Goal: Navigation & Orientation: Find specific page/section

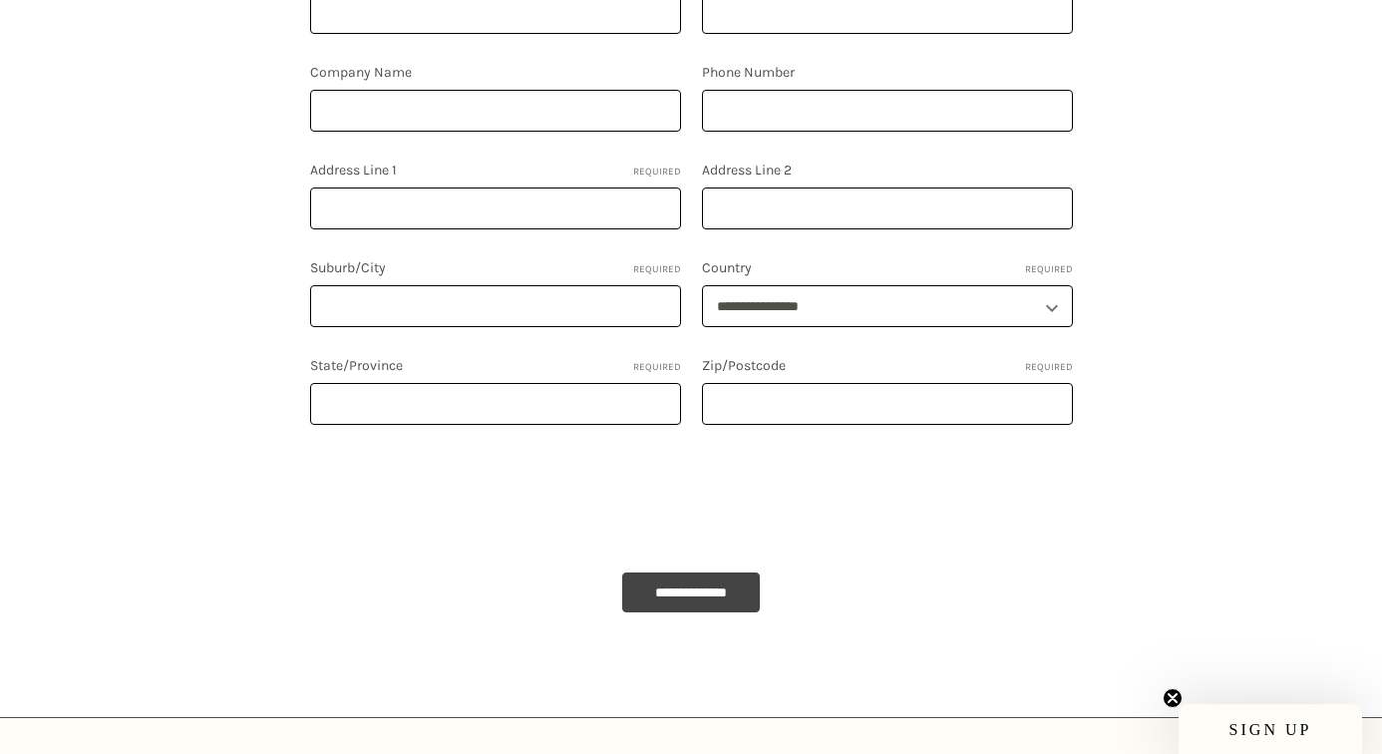
scroll to position [873, 0]
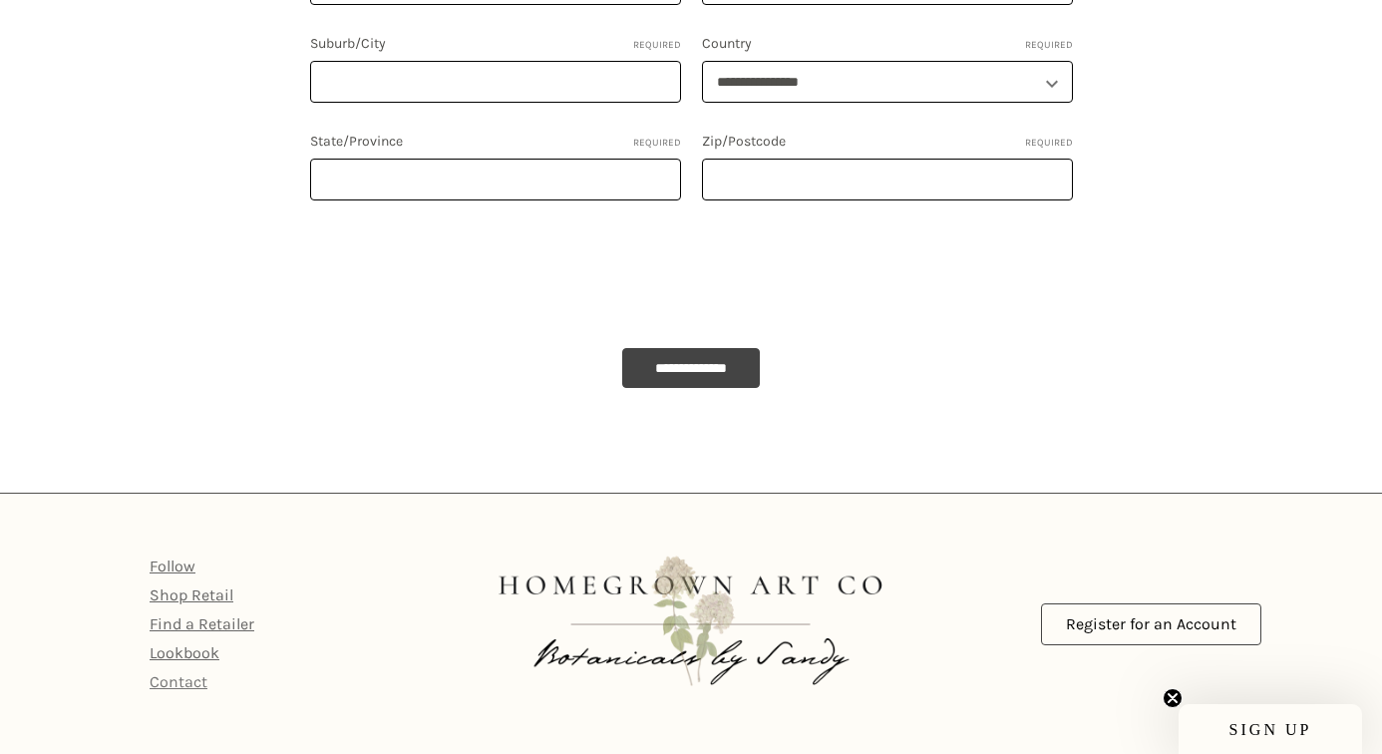
type input "[EMAIL_ADDRESS][DOMAIN_NAME]"
click at [197, 680] on link "Contact" at bounding box center [179, 681] width 58 height 19
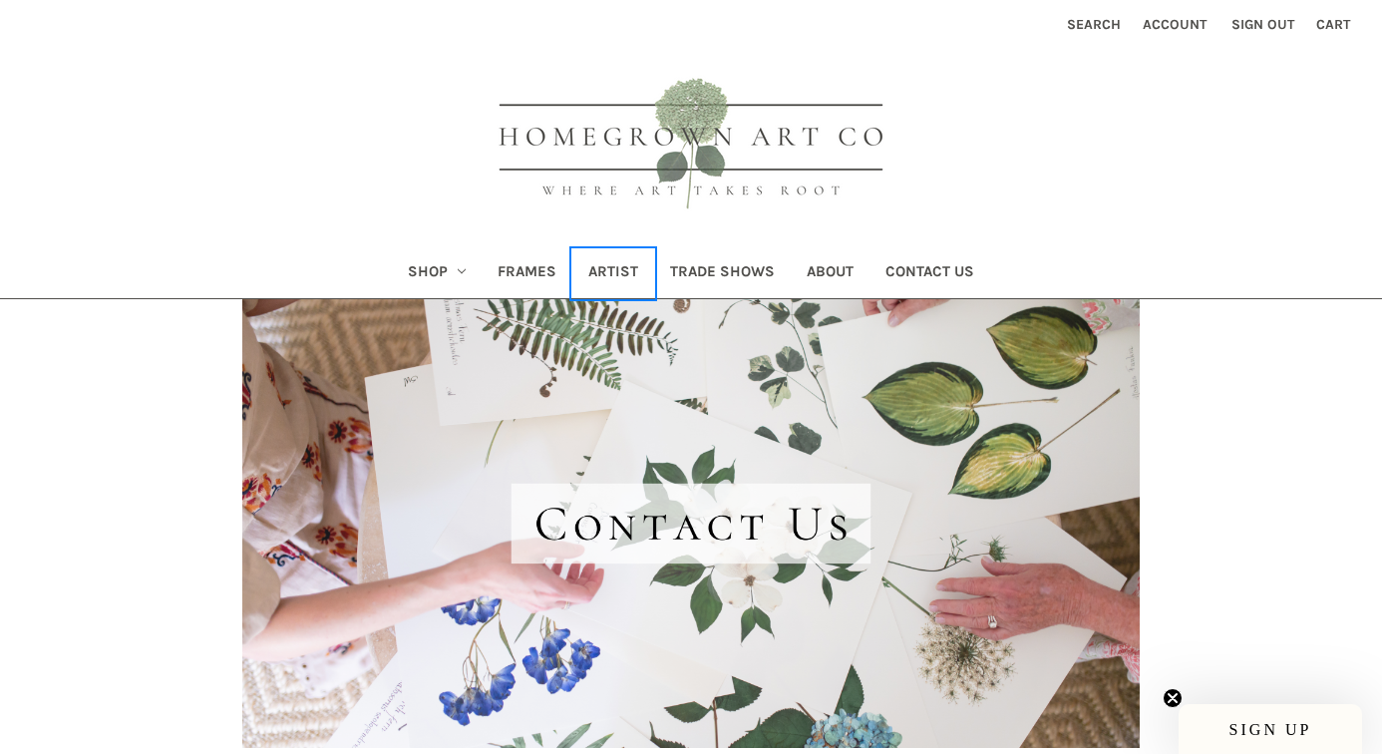
click at [607, 273] on link "Artist" at bounding box center [613, 273] width 82 height 49
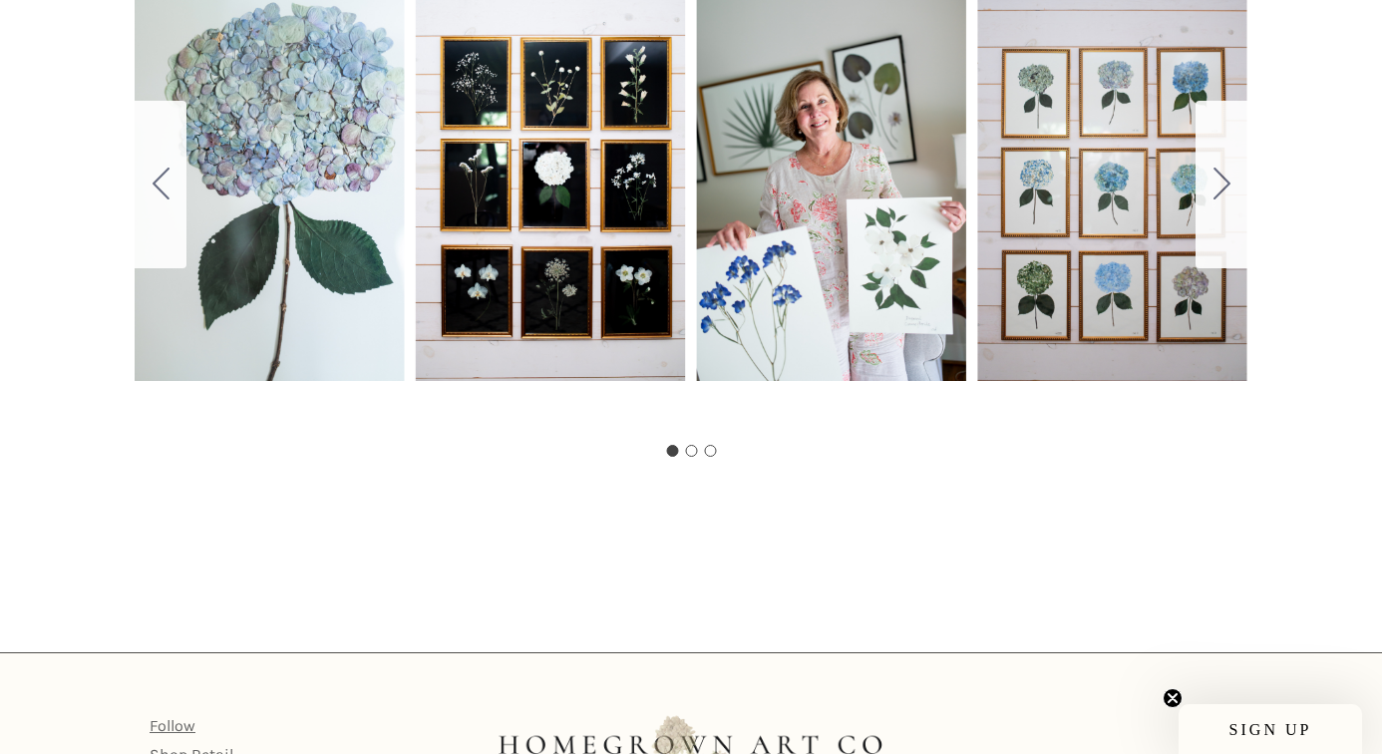
scroll to position [1185, 0]
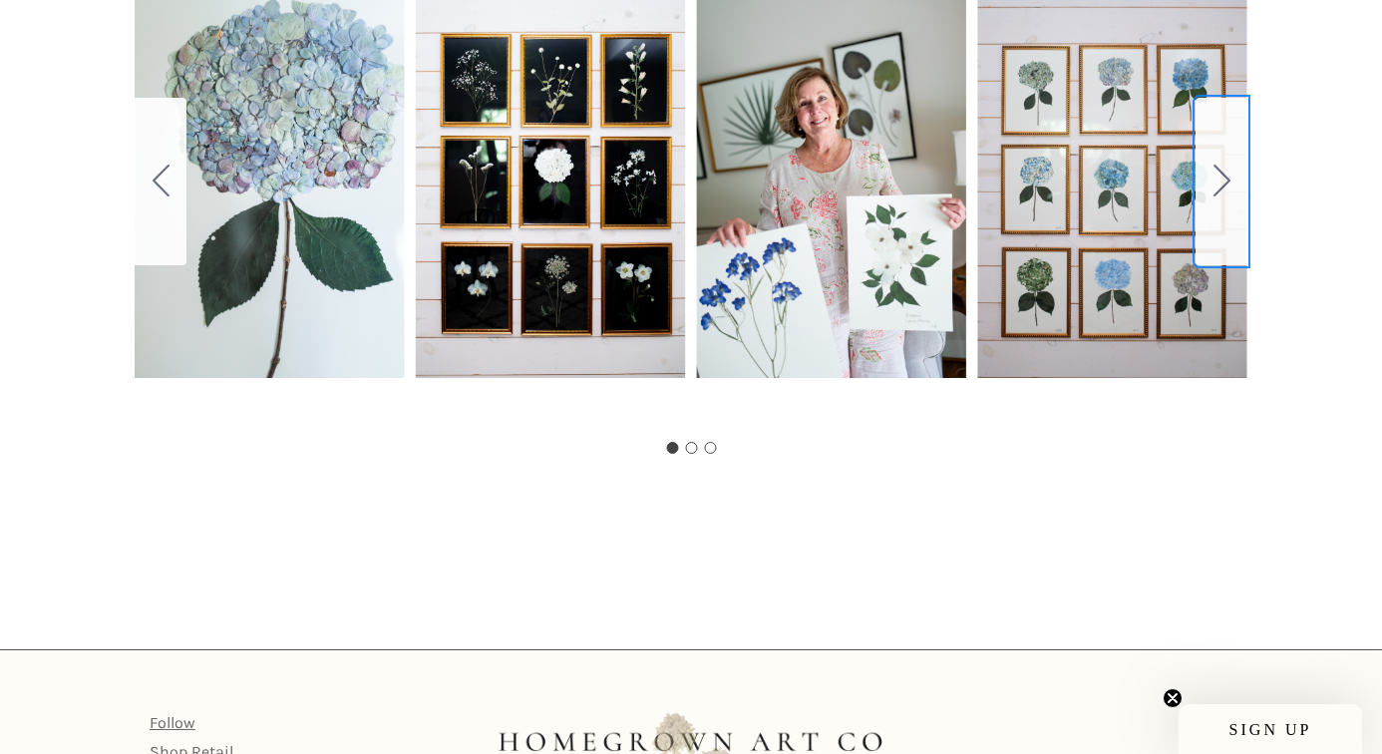
click at [1216, 166] on icon "Go to slide 2" at bounding box center [1221, 180] width 17 height 32
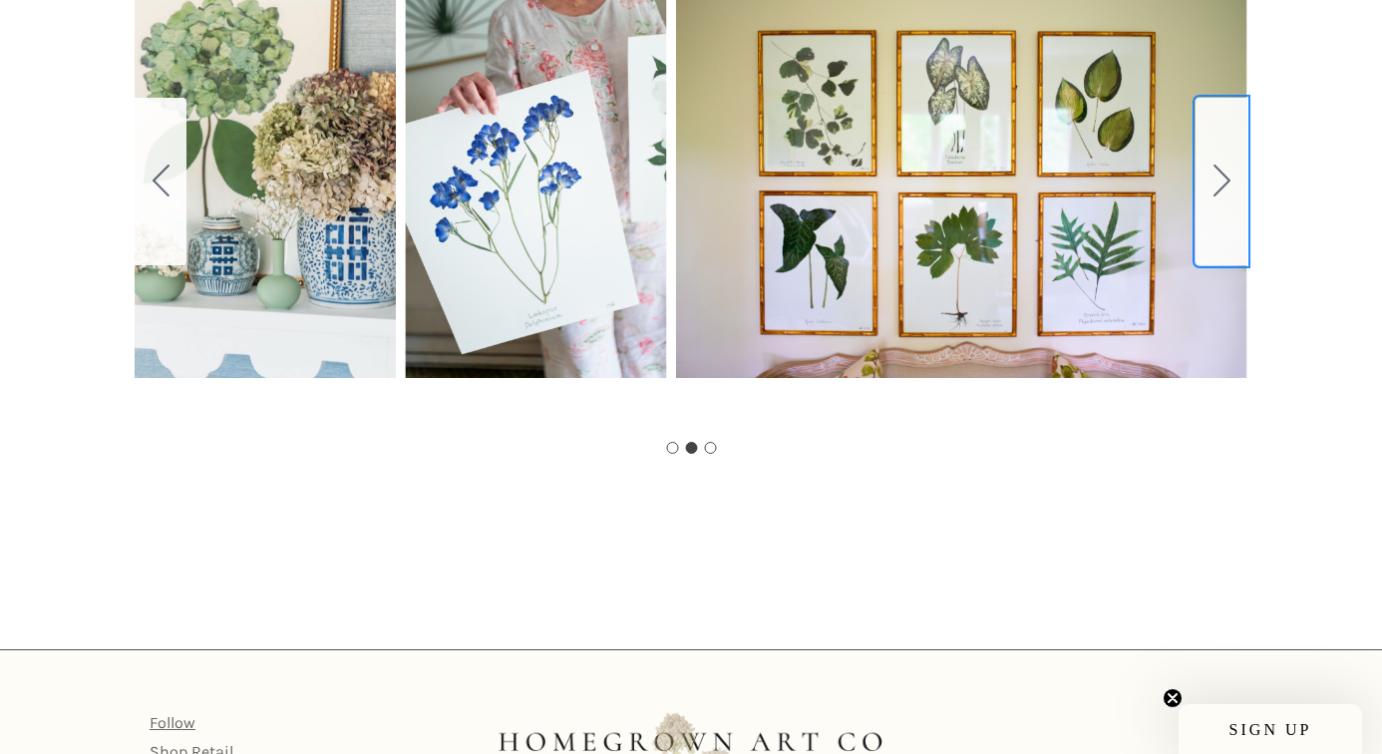
click at [1216, 166] on icon "Go to slide 3" at bounding box center [1221, 180] width 17 height 32
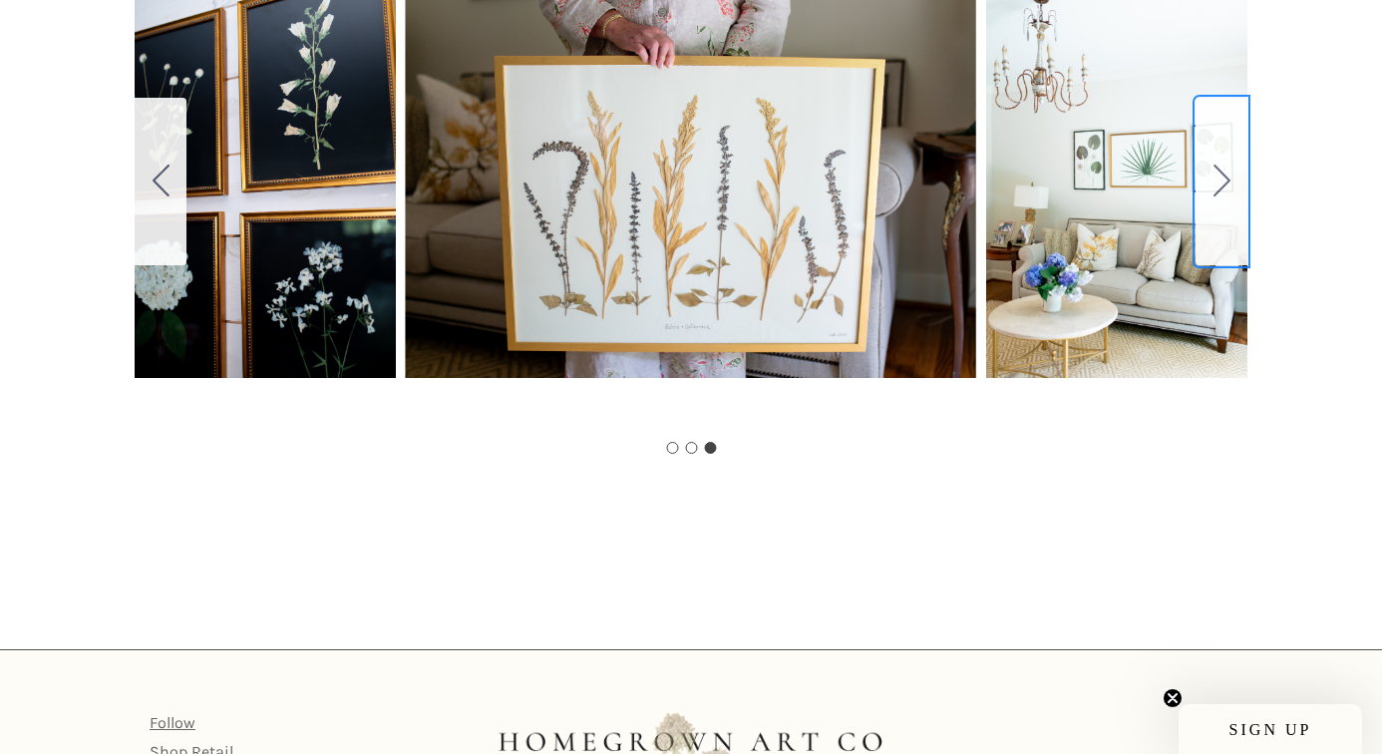
click at [1216, 166] on icon "Go to slide 1" at bounding box center [1221, 180] width 17 height 32
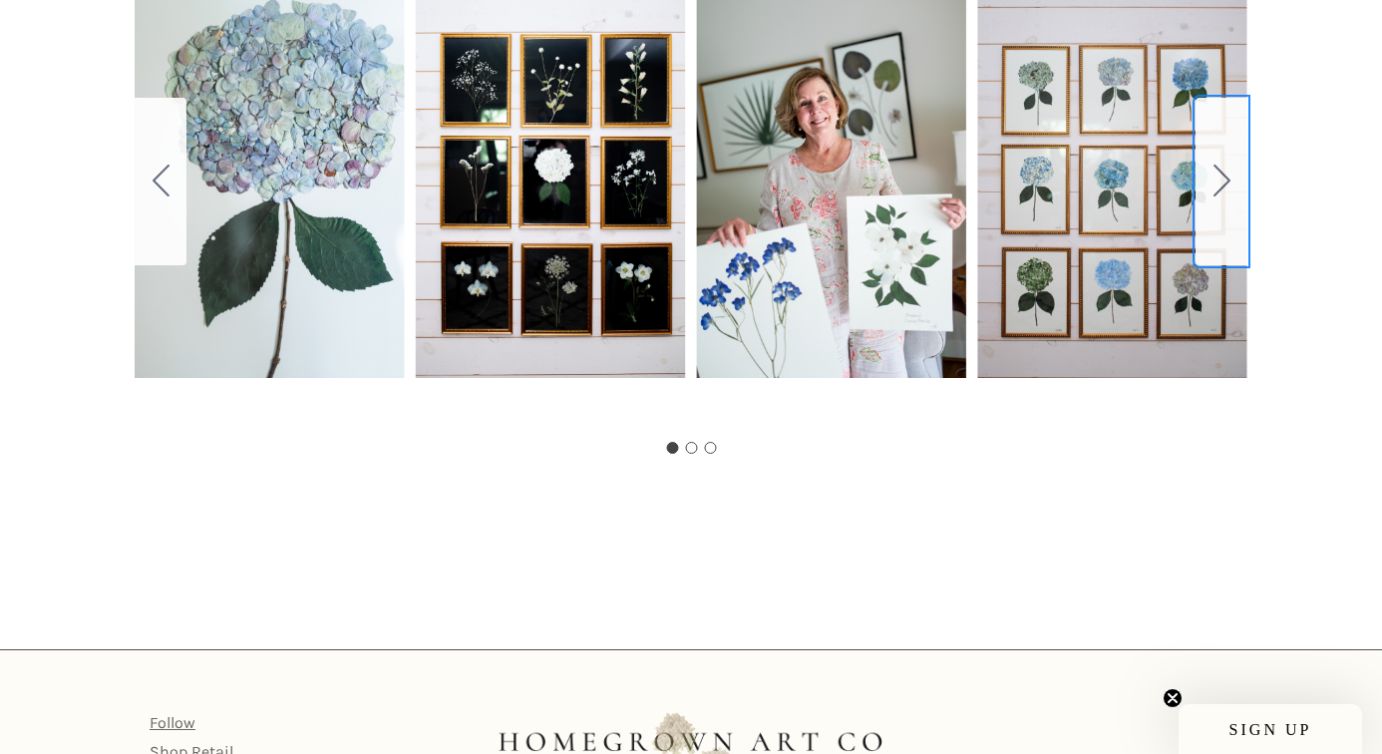
click at [1216, 166] on icon "Go to slide 2" at bounding box center [1221, 180] width 17 height 32
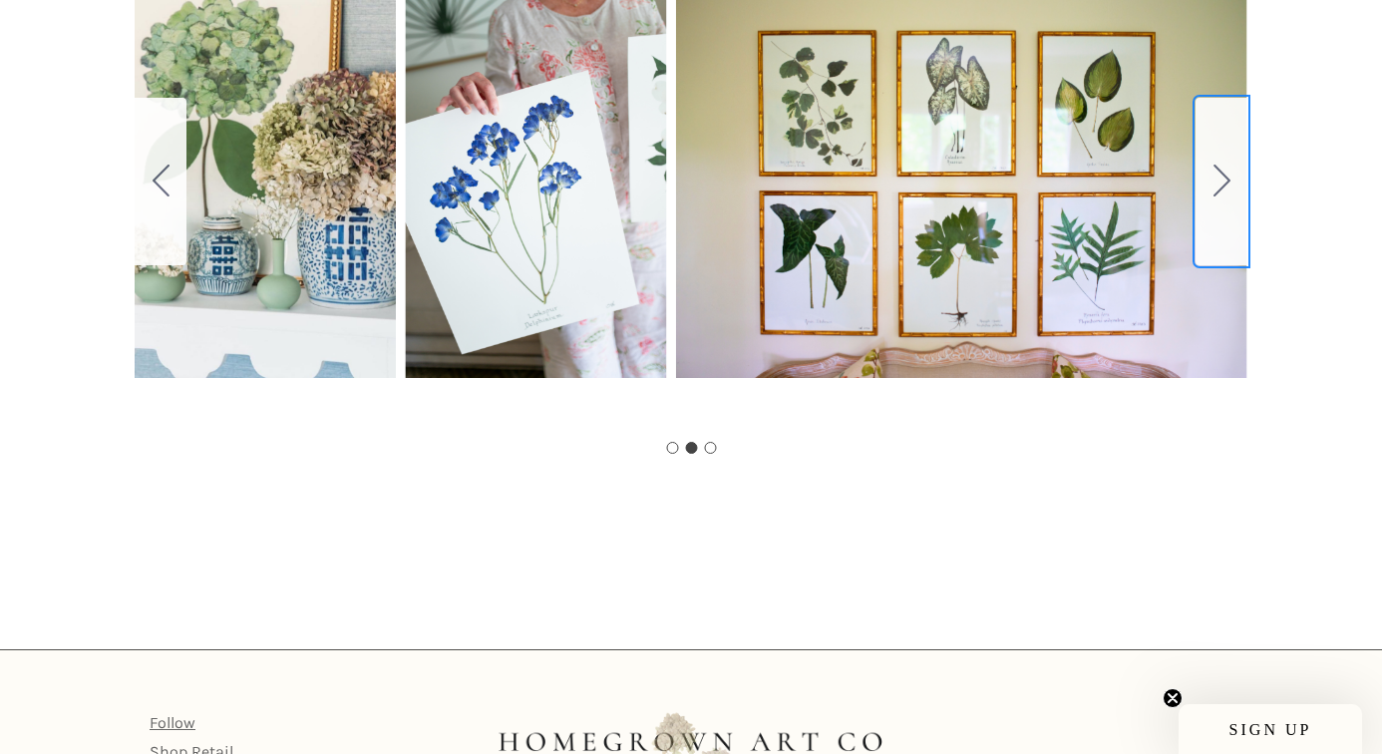
click at [1216, 172] on icon "Go to slide 3" at bounding box center [1221, 180] width 17 height 32
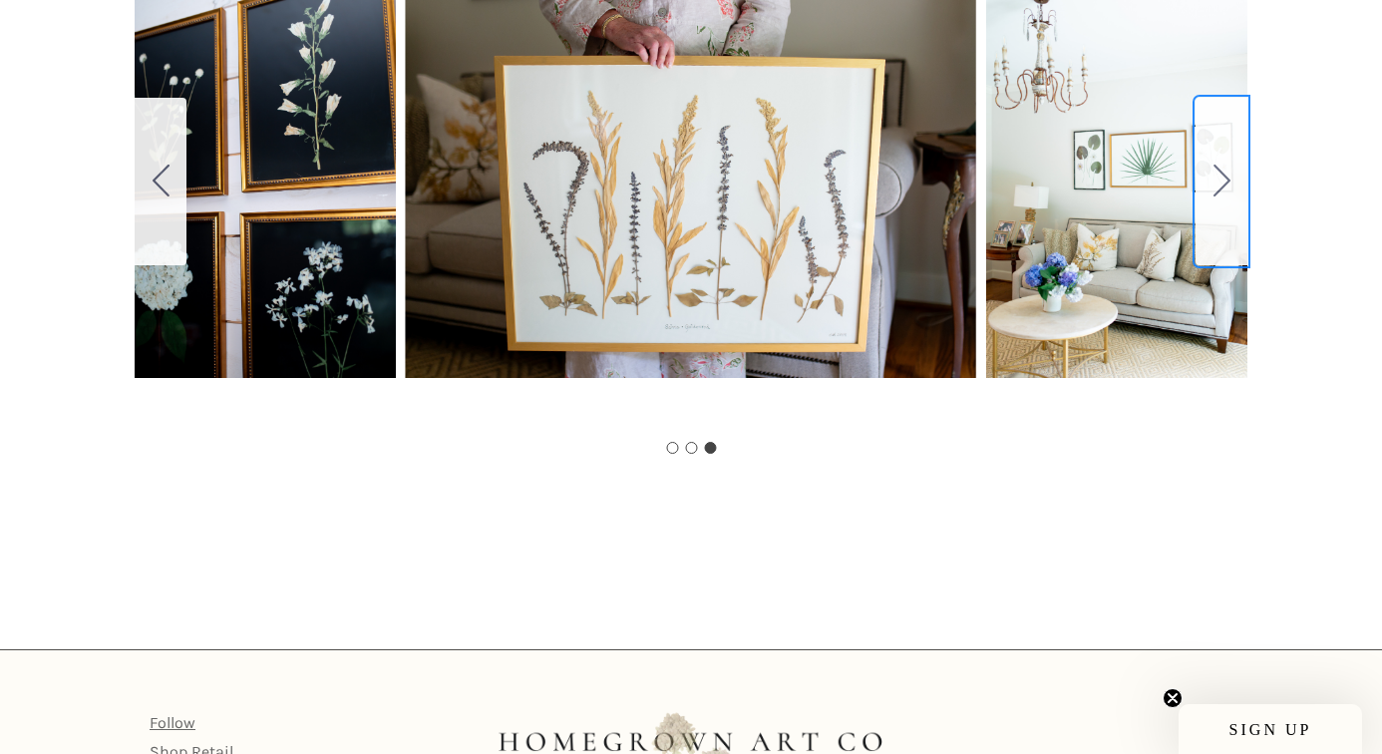
click at [1216, 172] on icon "Go to slide 1" at bounding box center [1221, 180] width 17 height 32
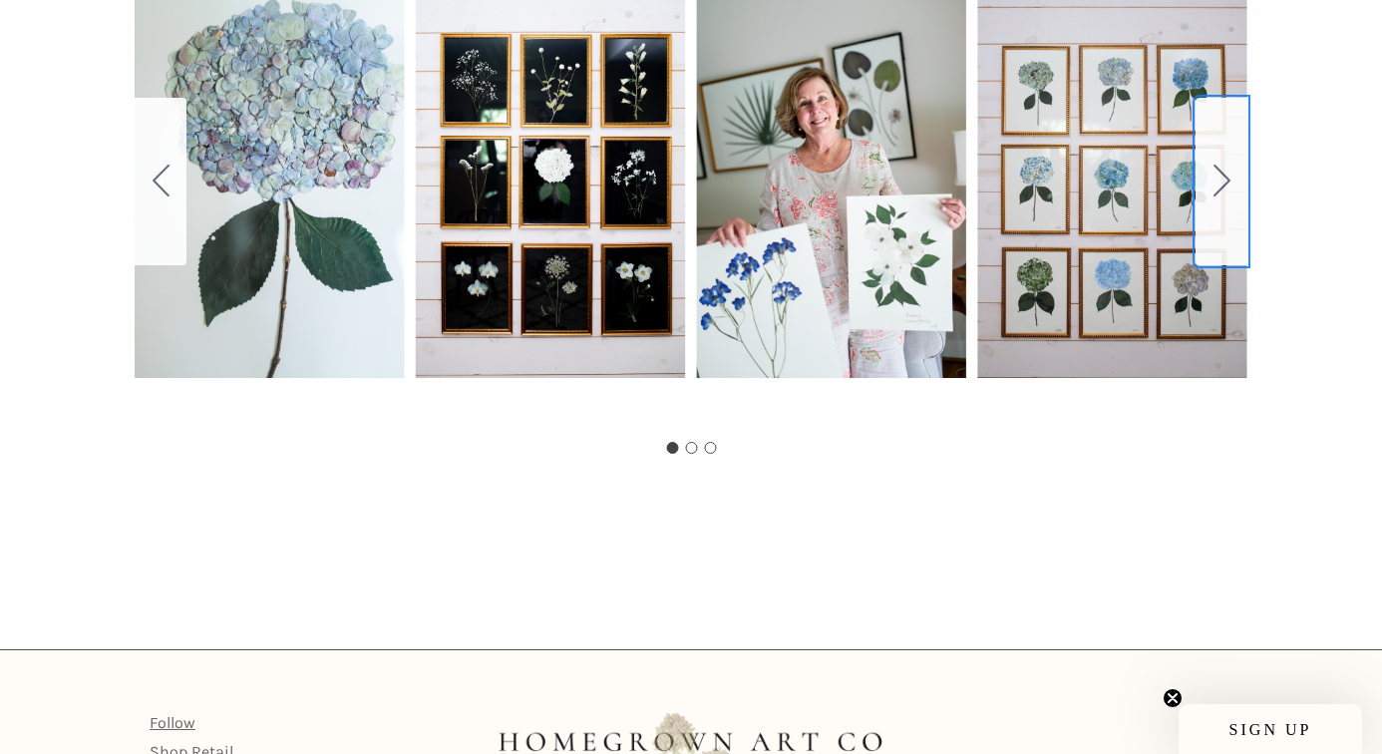
click at [1216, 172] on icon "Go to slide 2" at bounding box center [1221, 180] width 17 height 32
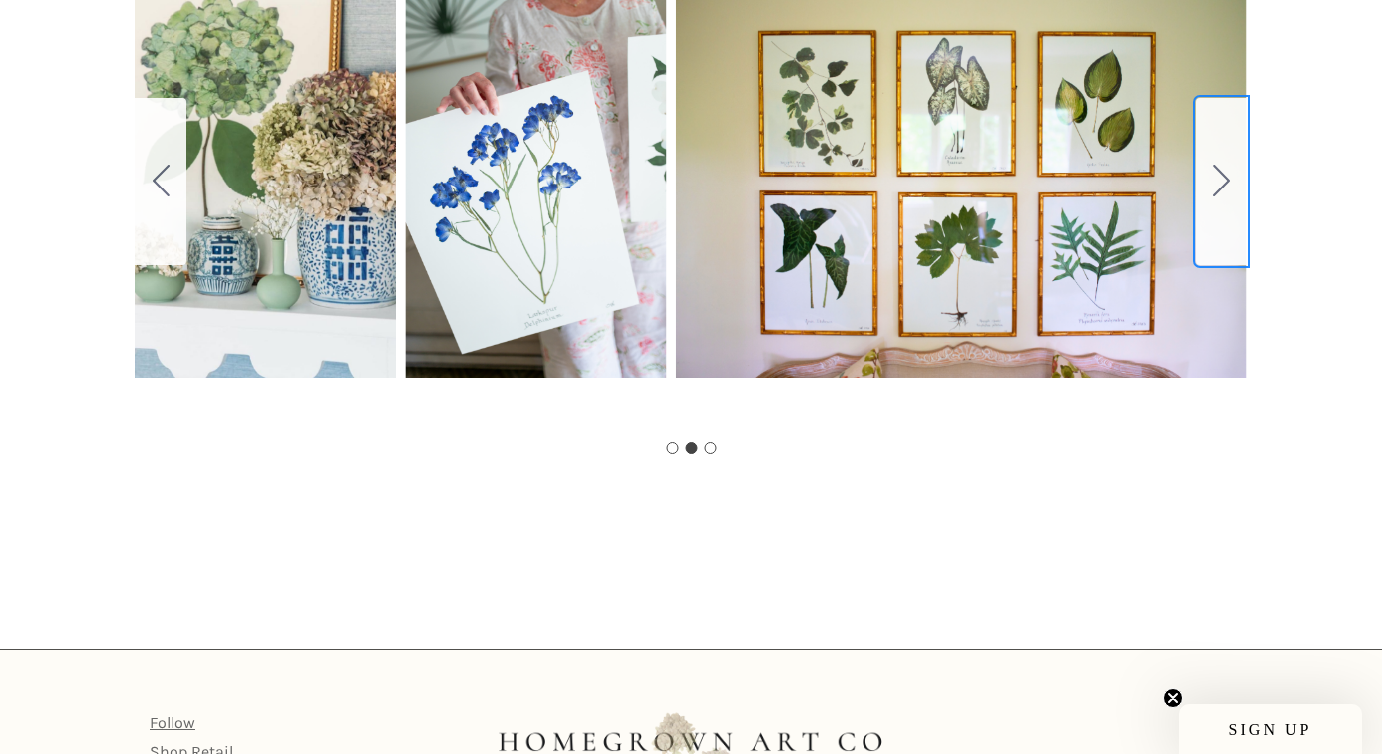
click at [1213, 171] on icon "Go to slide 3" at bounding box center [1221, 180] width 17 height 32
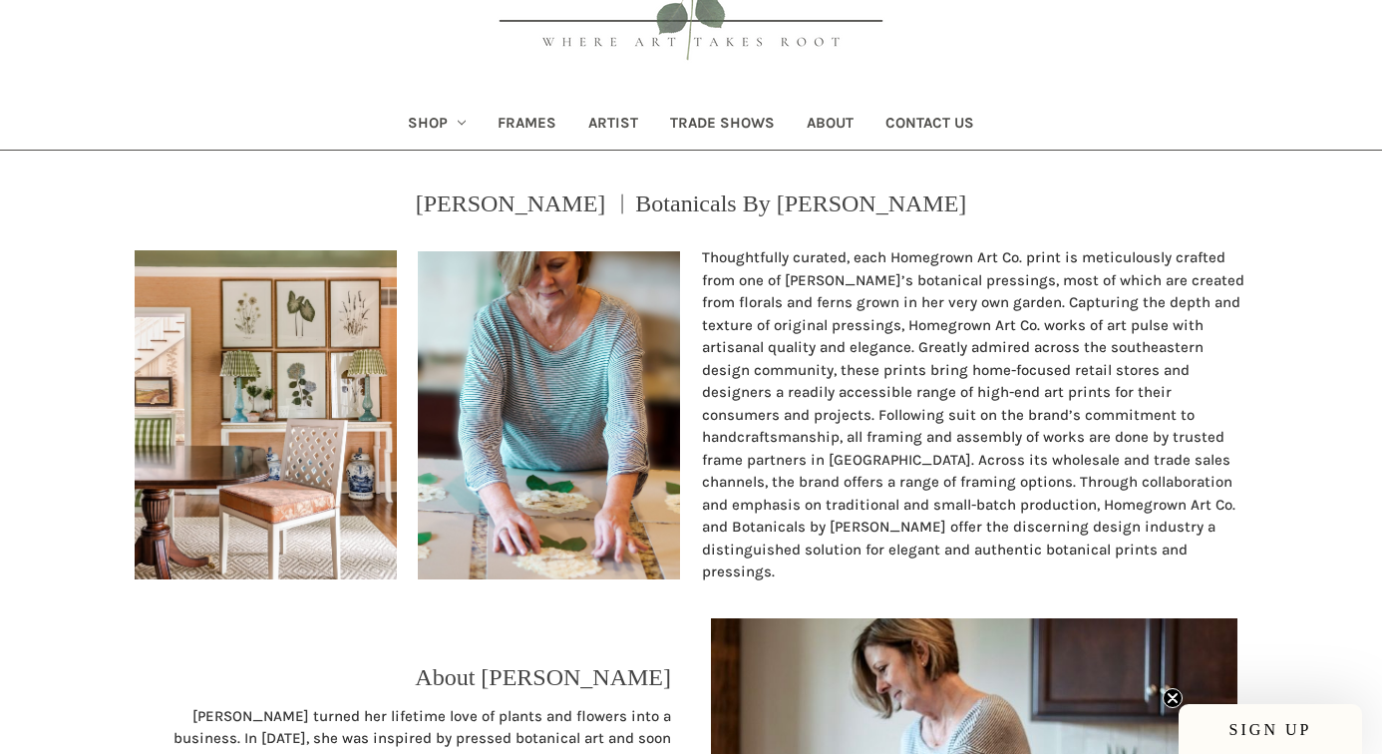
scroll to position [0, 0]
